Goal: Information Seeking & Learning: Find specific fact

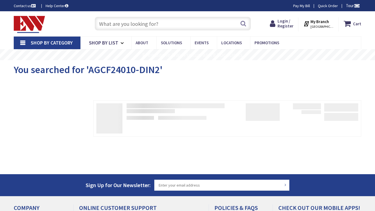
type input "WTC Cortlandt, [US_STATE][GEOGRAPHIC_DATA], [GEOGRAPHIC_DATA]"
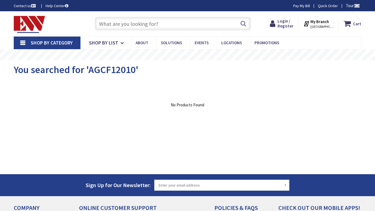
type input "WTC Cortlandt, [US_STATE][GEOGRAPHIC_DATA], [GEOGRAPHIC_DATA]"
